Goal: Task Accomplishment & Management: Use online tool/utility

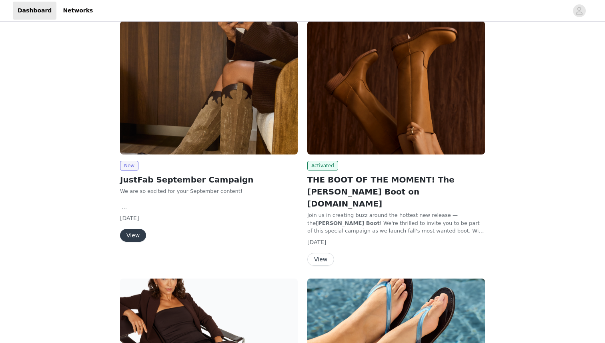
scroll to position [50, 0]
click at [134, 233] on button "View" at bounding box center [133, 234] width 26 height 13
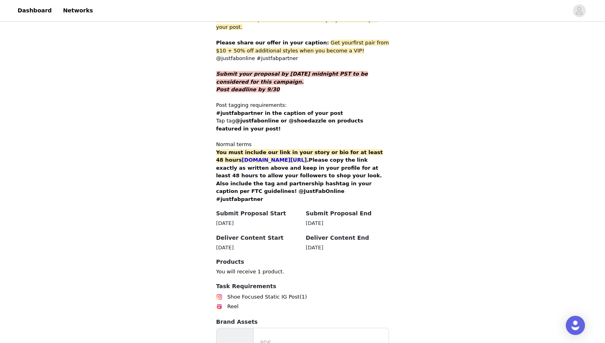
scroll to position [501, 0]
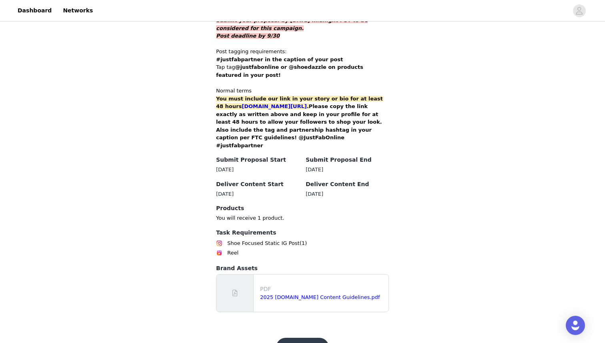
click at [302, 338] on button "Get Started" at bounding box center [302, 347] width 53 height 19
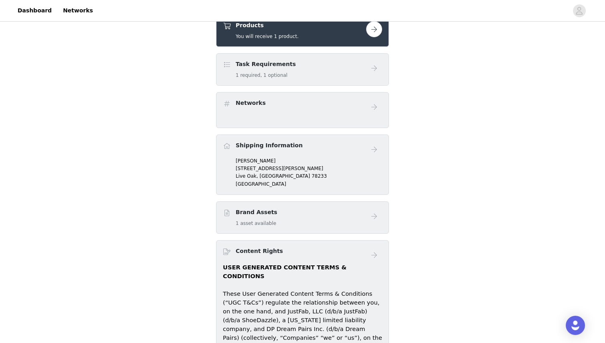
scroll to position [292, 0]
click at [373, 34] on button "button" at bounding box center [374, 30] width 16 height 16
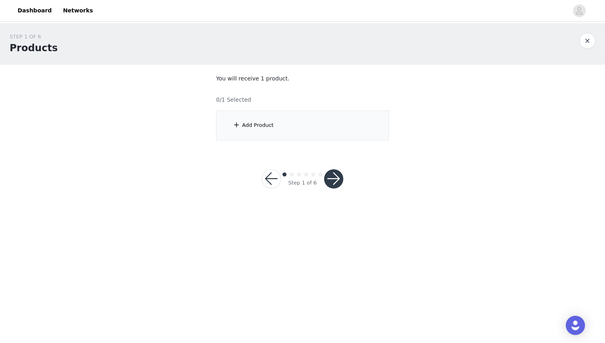
click at [286, 125] on div "Add Product" at bounding box center [302, 125] width 173 height 30
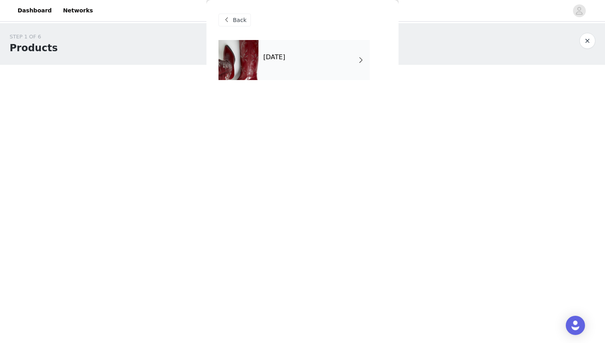
click at [285, 60] on h4 "[DATE]" at bounding box center [274, 57] width 22 height 7
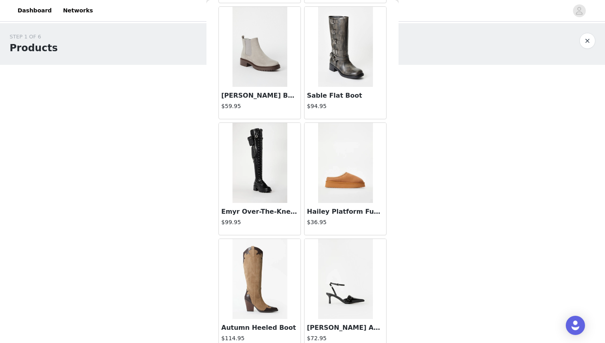
scroll to position [262, 0]
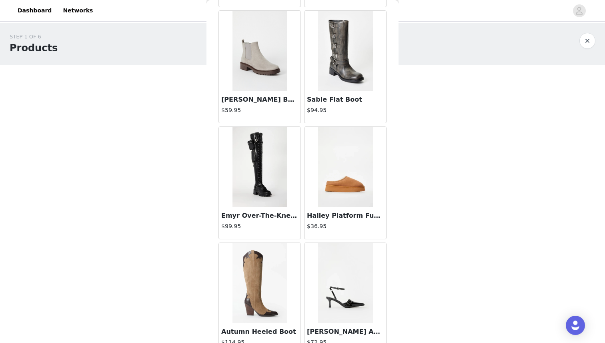
click at [342, 64] on img at bounding box center [345, 51] width 55 height 80
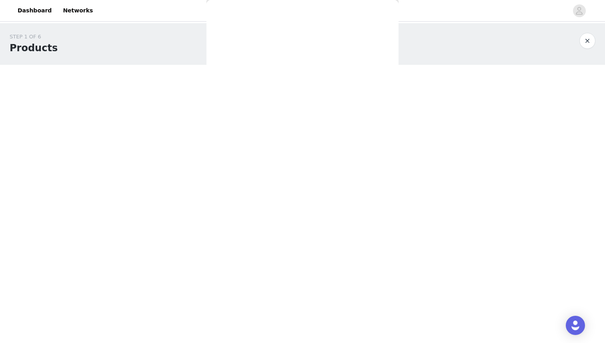
scroll to position [0, 0]
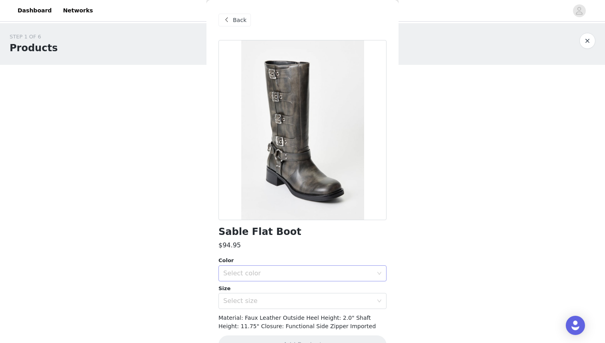
click at [316, 273] on div "Select color" at bounding box center [298, 273] width 150 height 8
click at [316, 290] on li "Distressed Black" at bounding box center [302, 290] width 168 height 13
click at [316, 302] on div "Select size" at bounding box center [298, 301] width 150 height 8
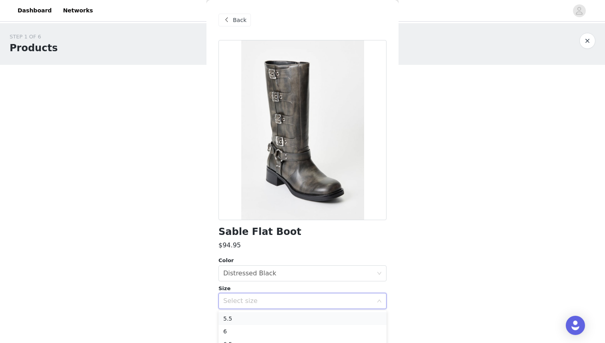
scroll to position [57, 0]
click at [320, 336] on li "8.5" at bounding box center [302, 338] width 168 height 13
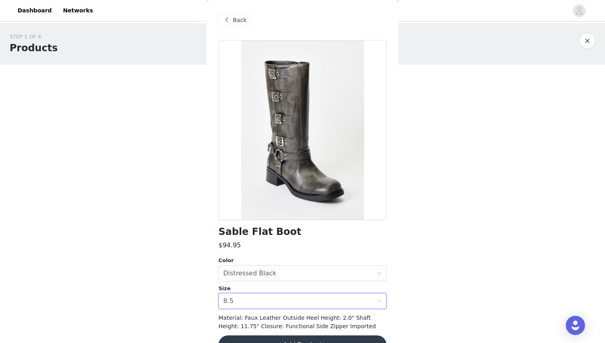
click at [417, 232] on body "Dashboard Networks STEP 1 OF 6 Products You will receive 1 product. 0/1 Selecte…" at bounding box center [302, 171] width 605 height 343
